Goal: Book appointment/travel/reservation

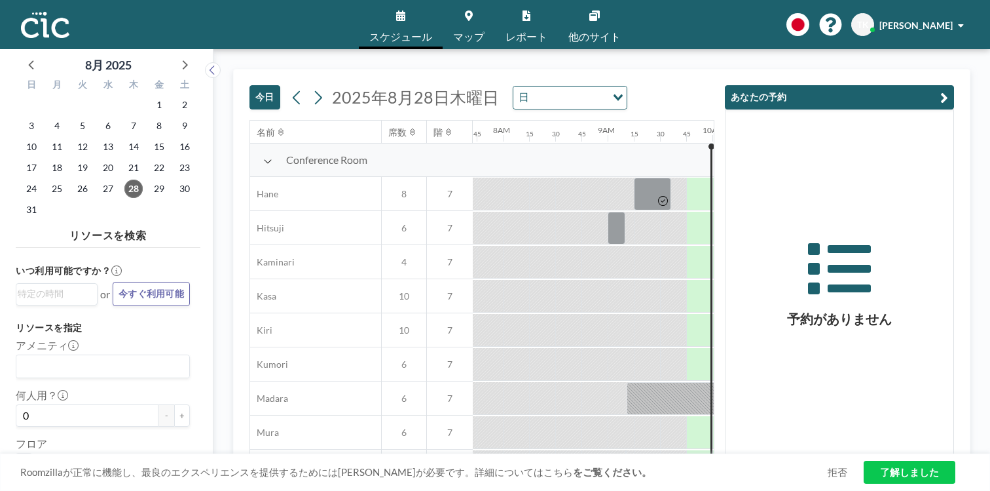
scroll to position [0, 809]
click at [473, 12] on icon at bounding box center [469, 15] width 8 height 10
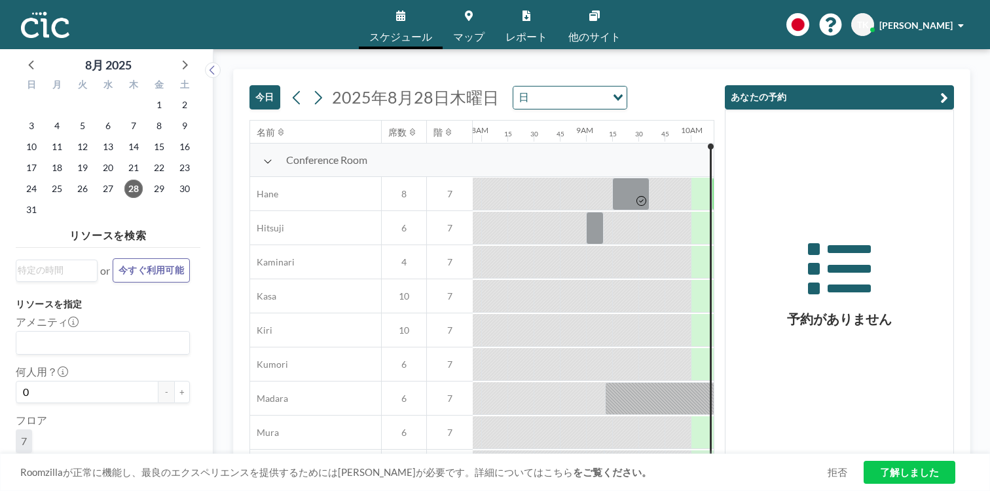
click at [473, 18] on link "マップ" at bounding box center [469, 24] width 52 height 49
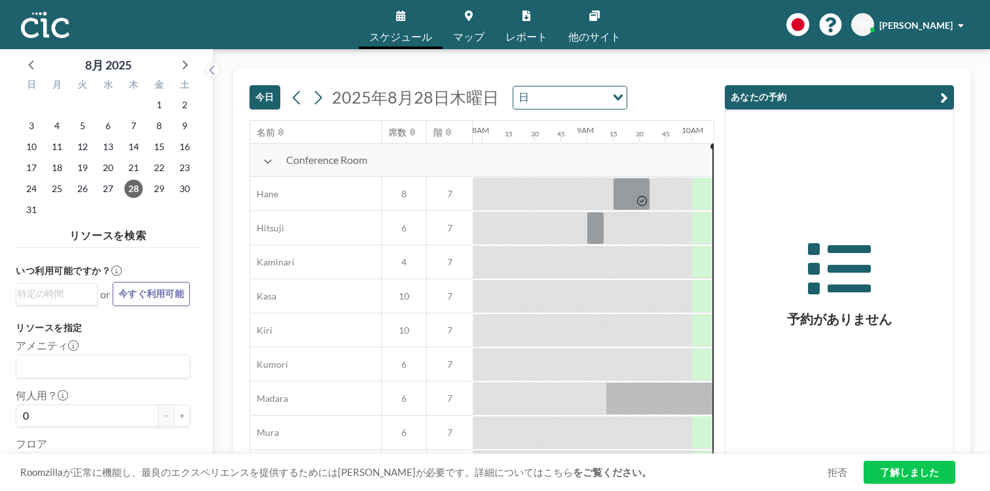
scroll to position [0, 830]
click at [614, 94] on icon "Search for option" at bounding box center [618, 97] width 9 height 7
click at [559, 73] on div "今日 2025年8月28日木曜日 日 Loading..." at bounding box center [482, 94] width 465 height 50
click at [312, 88] on icon at bounding box center [318, 98] width 12 height 20
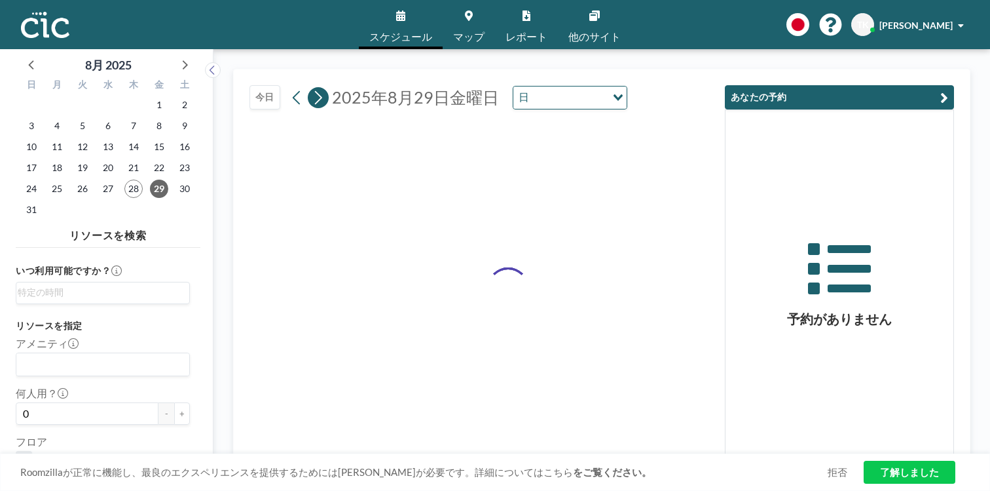
click at [312, 88] on icon at bounding box center [318, 98] width 12 height 20
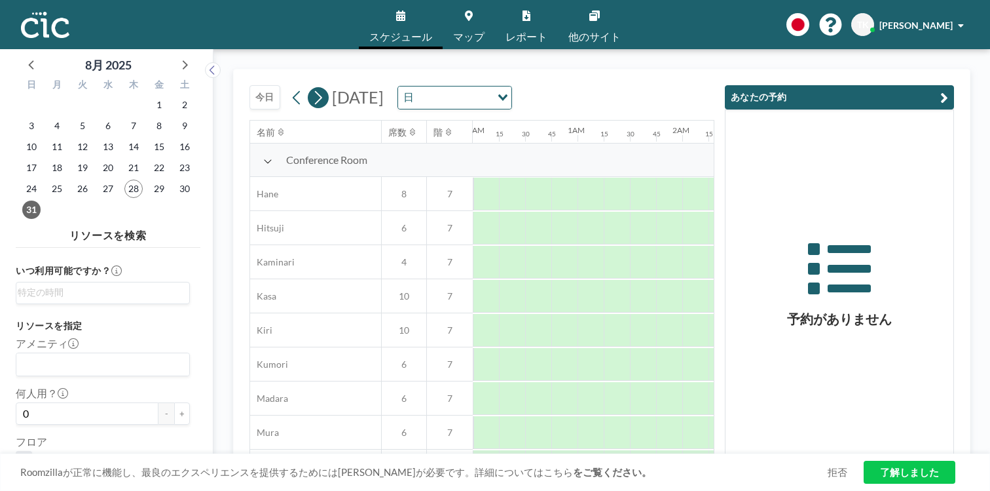
click at [312, 88] on icon at bounding box center [318, 98] width 12 height 20
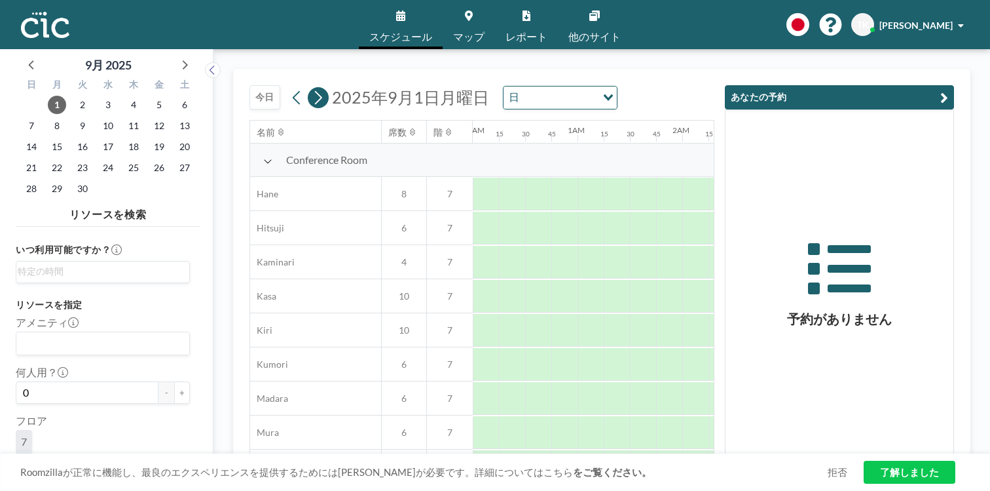
click at [312, 88] on icon at bounding box center [318, 98] width 12 height 20
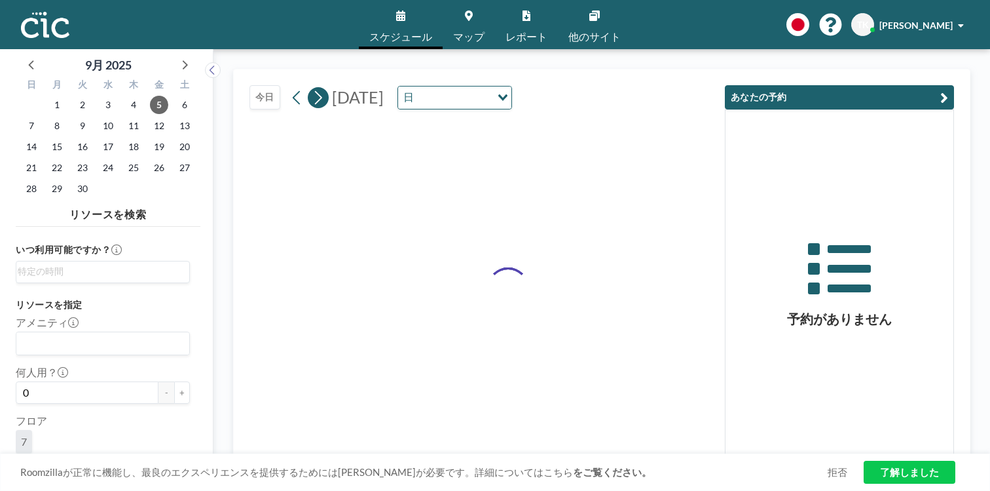
click at [312, 88] on icon at bounding box center [318, 98] width 12 height 20
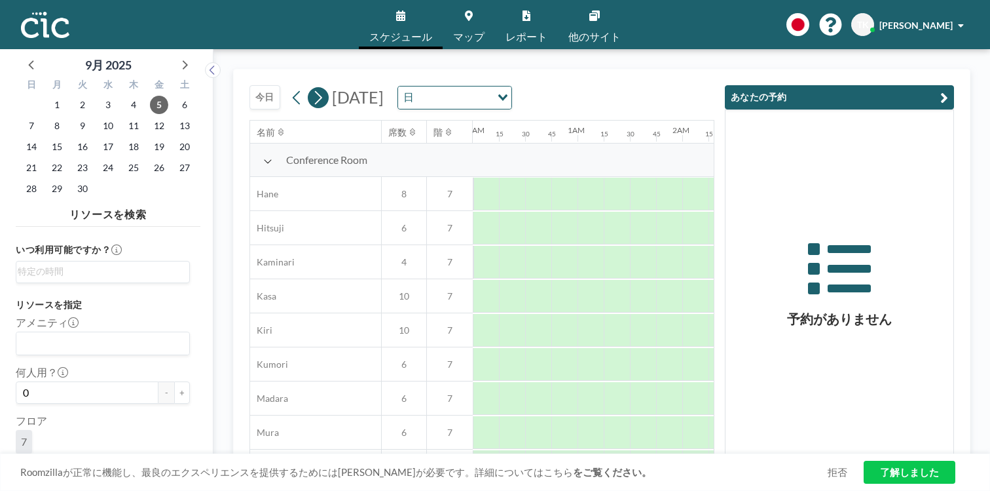
click at [312, 88] on icon at bounding box center [318, 98] width 12 height 20
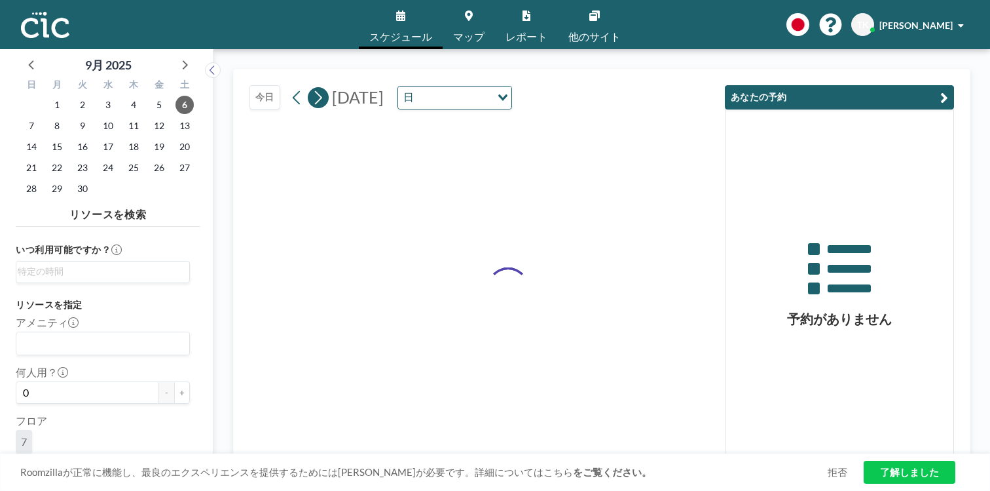
click at [312, 88] on icon at bounding box center [318, 98] width 12 height 20
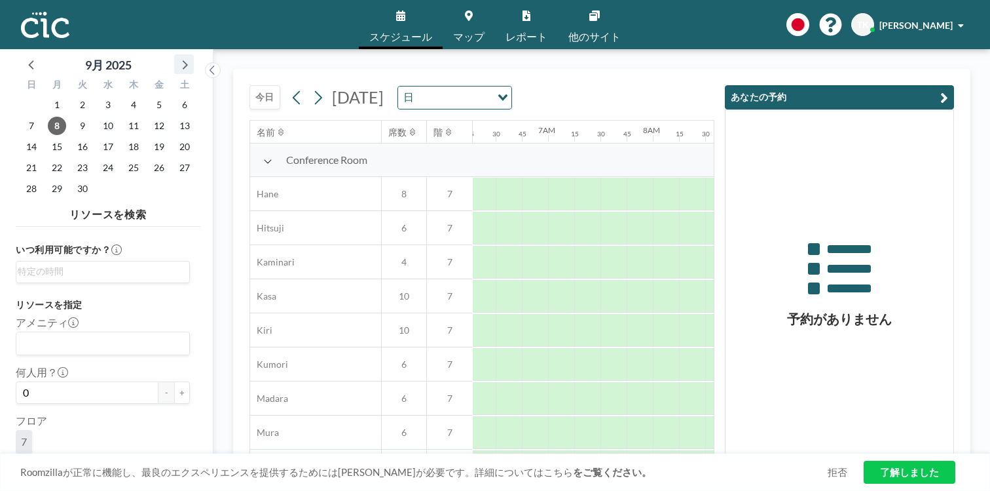
scroll to position [0, 660]
click at [176, 58] on icon at bounding box center [184, 64] width 17 height 17
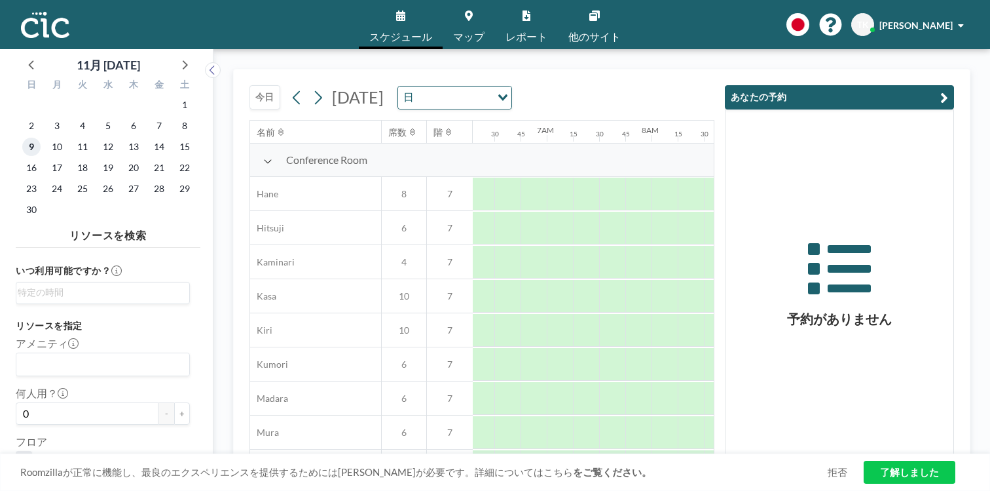
click at [30, 138] on span "9" at bounding box center [31, 147] width 18 height 18
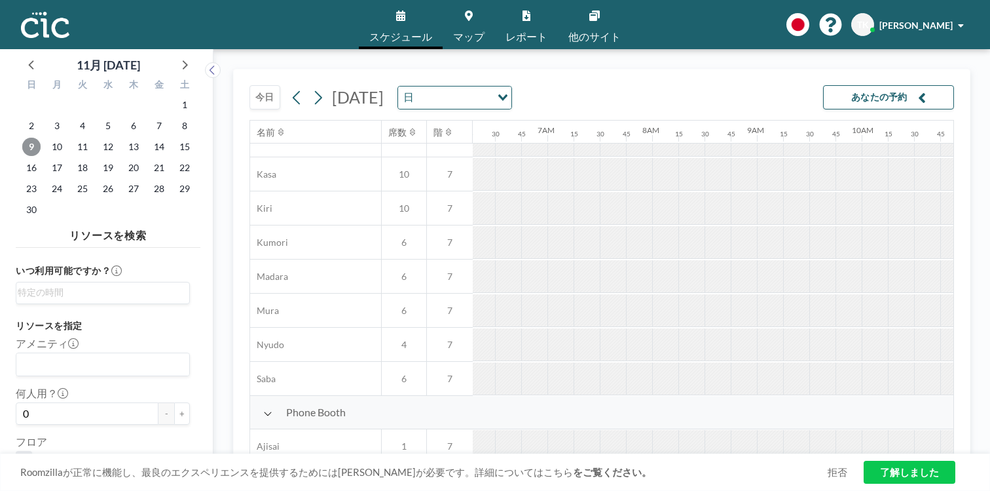
scroll to position [0, 659]
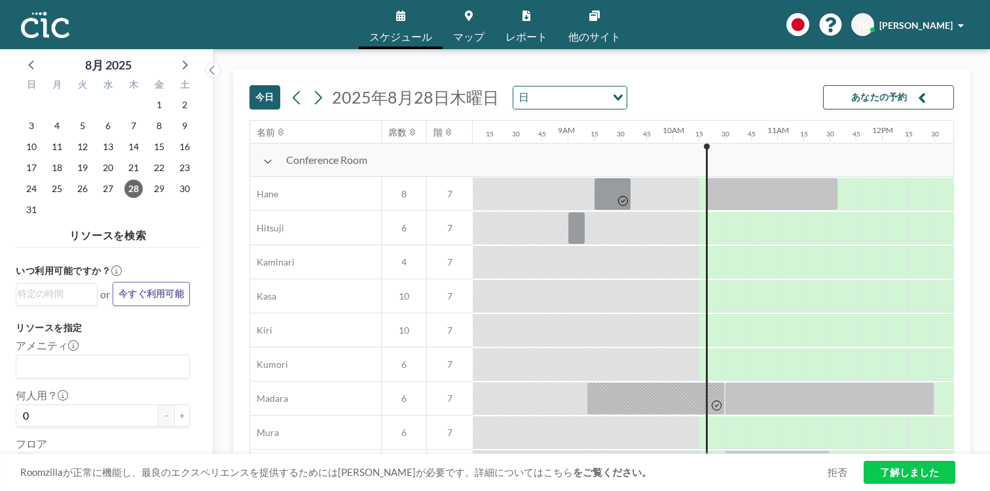
scroll to position [0, 852]
click at [478, 31] on span "マップ" at bounding box center [468, 36] width 31 height 10
